Goal: Navigation & Orientation: Find specific page/section

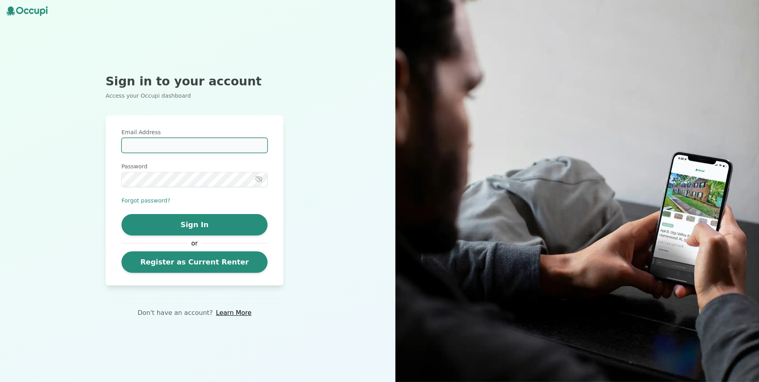
click at [136, 140] on input "Email Address" at bounding box center [195, 145] width 146 height 15
type input "**********"
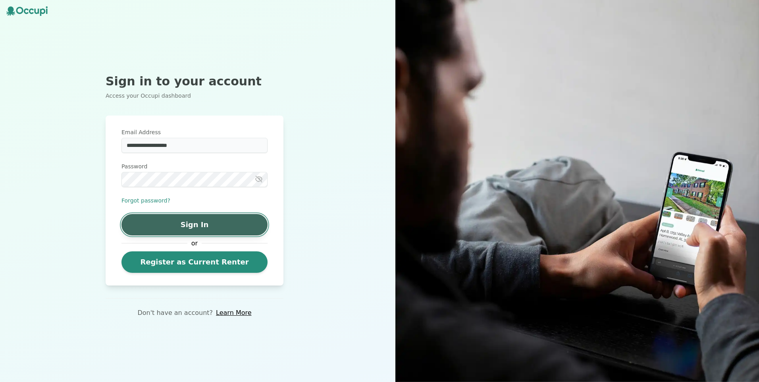
click at [198, 223] on button "Sign In" at bounding box center [195, 224] width 146 height 21
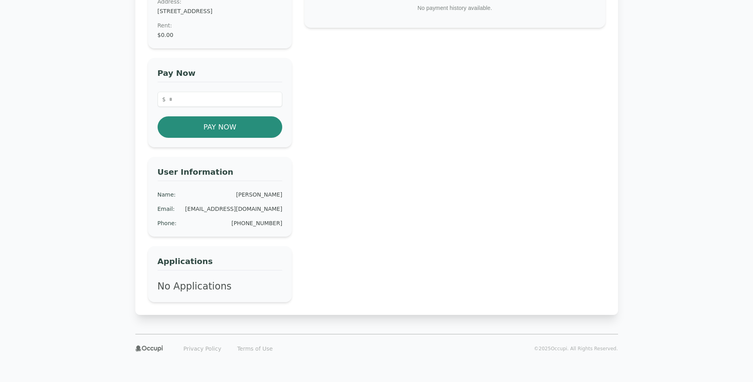
scroll to position [122, 0]
click at [176, 261] on h3 "Applications" at bounding box center [220, 263] width 125 height 15
click at [193, 348] on link "Privacy Policy" at bounding box center [202, 348] width 47 height 13
